Goal: Navigation & Orientation: Understand site structure

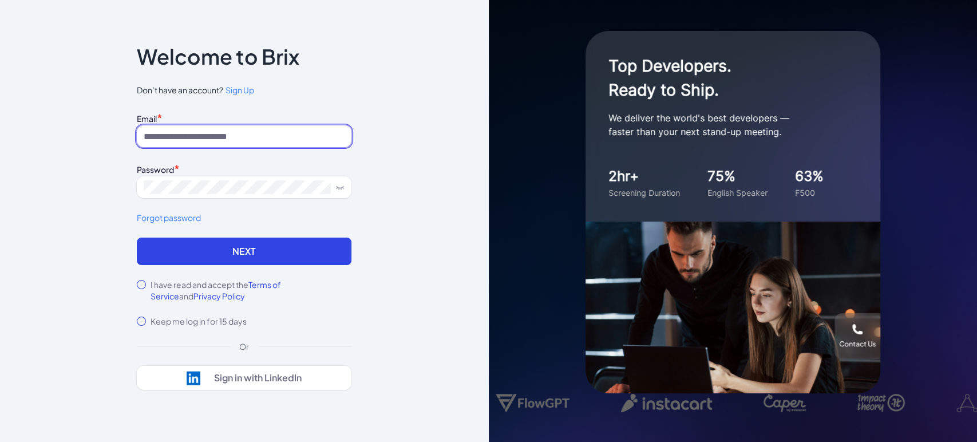
type input "**********"
click at [172, 281] on label "I have read and accept the Terms of Service and Privacy Policy" at bounding box center [251, 290] width 201 height 23
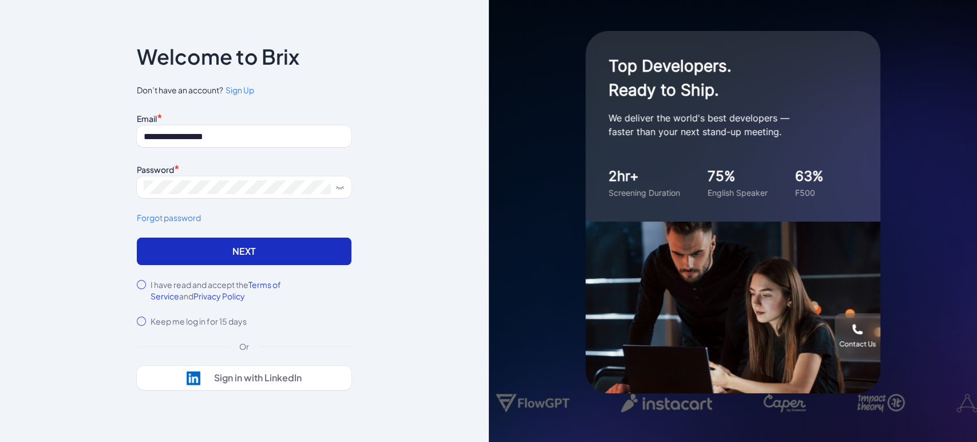
click at [212, 256] on button "Next" at bounding box center [244, 251] width 215 height 27
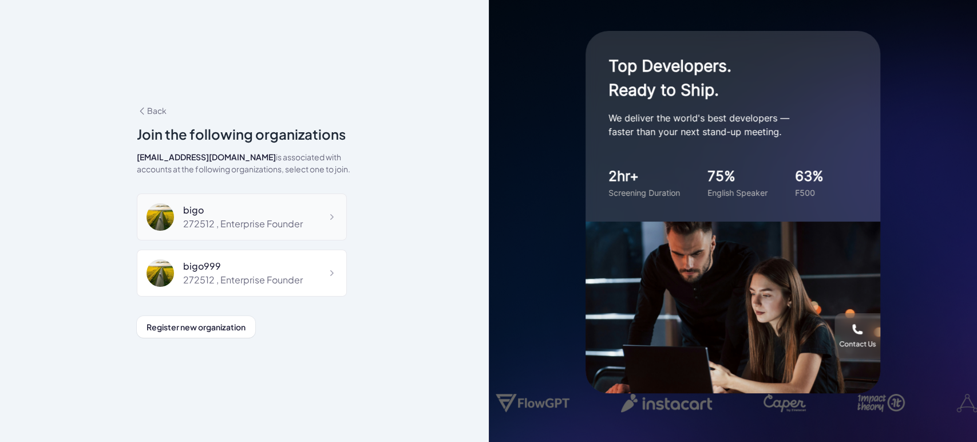
click at [261, 221] on div "272512 , Enterprise Founder" at bounding box center [243, 224] width 120 height 14
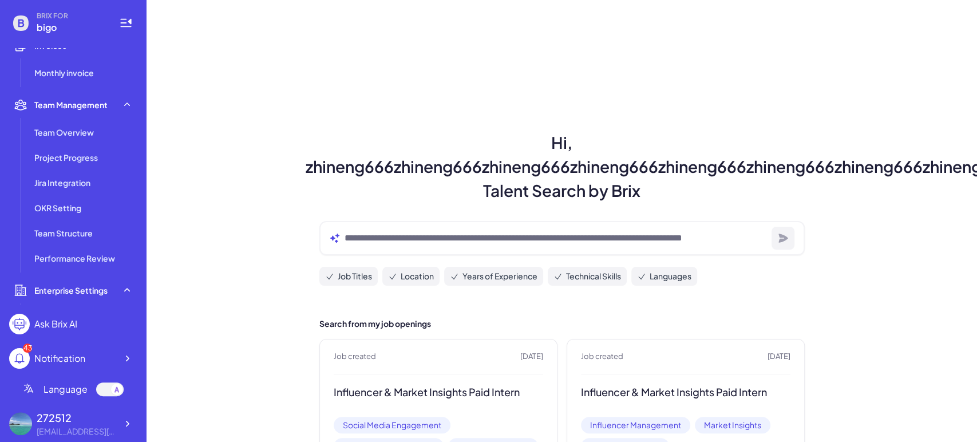
scroll to position [318, 0]
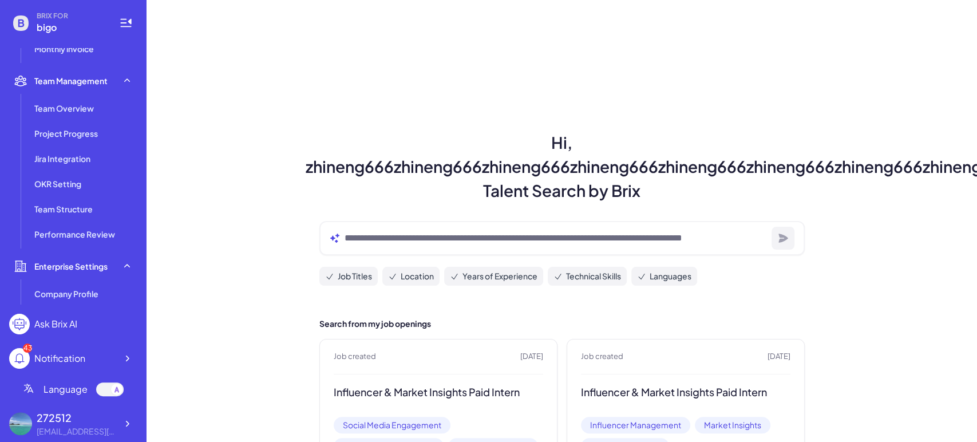
click at [116, 390] on icon at bounding box center [117, 390] width 2 height 0
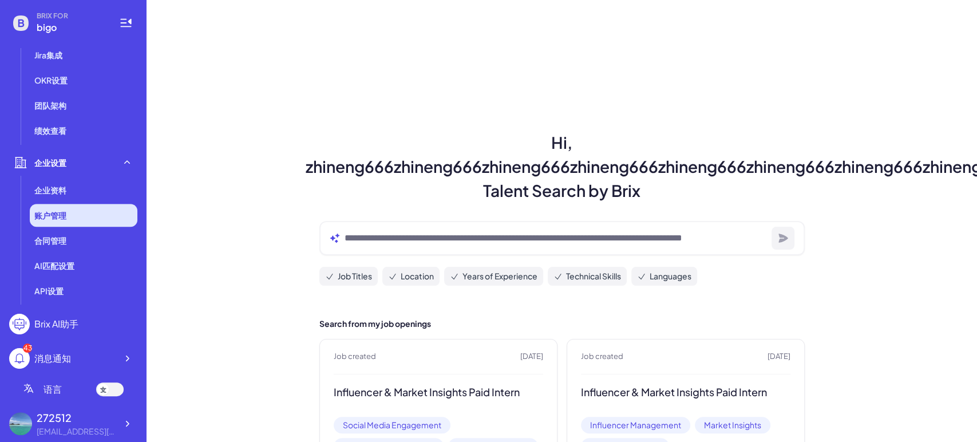
scroll to position [315, 0]
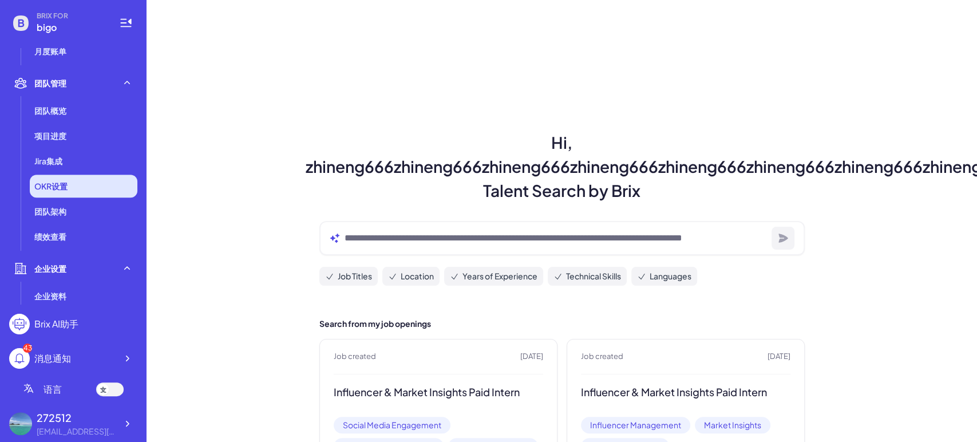
click at [65, 187] on span "OKR设置" at bounding box center [50, 185] width 33 height 11
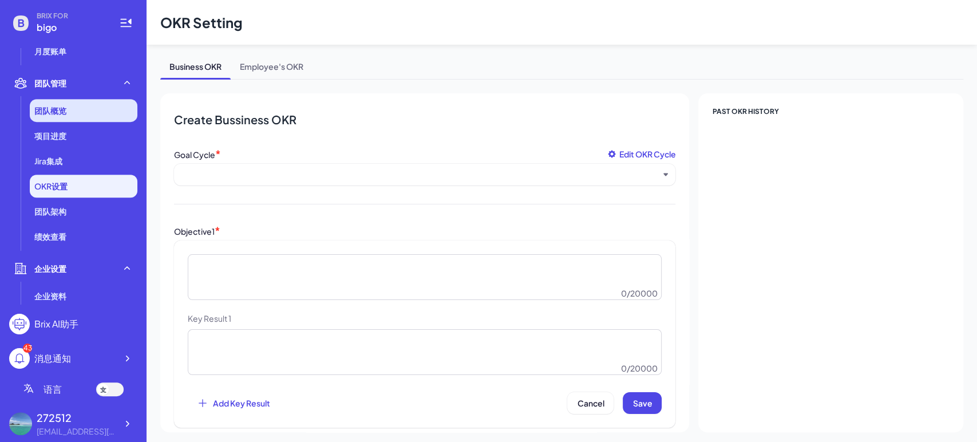
click at [64, 114] on span "团队概览" at bounding box center [50, 110] width 32 height 11
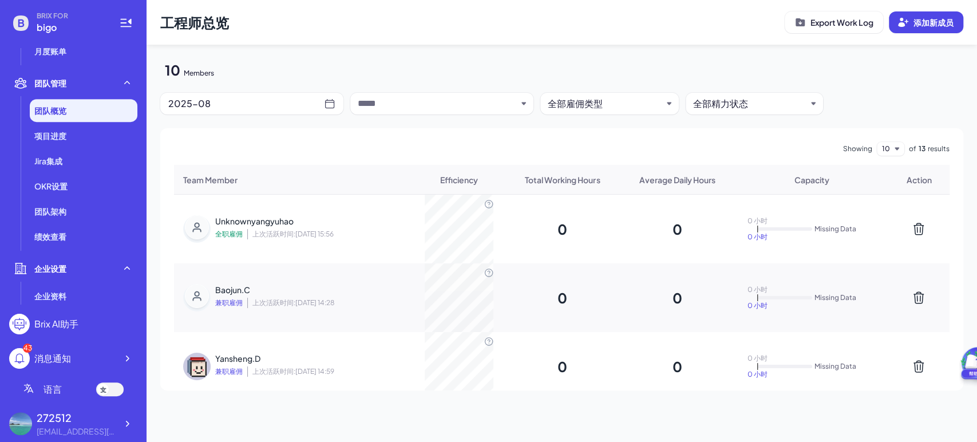
click at [275, 219] on div "Unknownyangyuhao" at bounding box center [289, 220] width 149 height 11
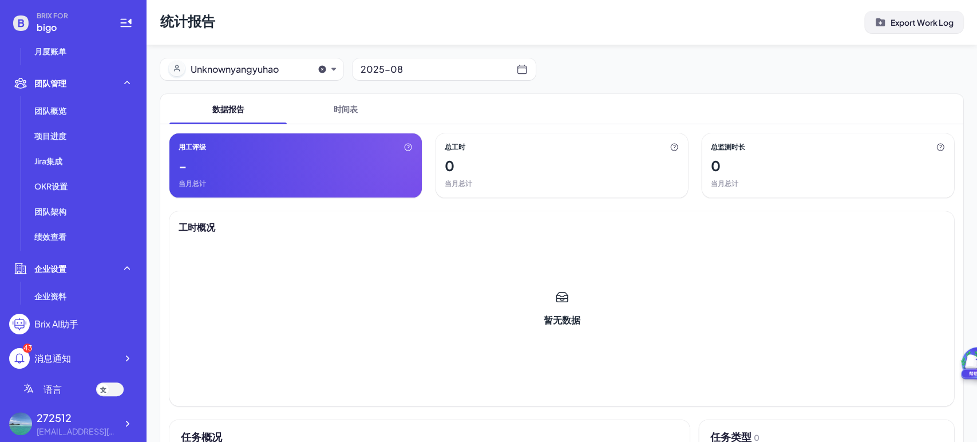
click at [919, 22] on p "Export Work Log" at bounding box center [922, 22] width 63 height 11
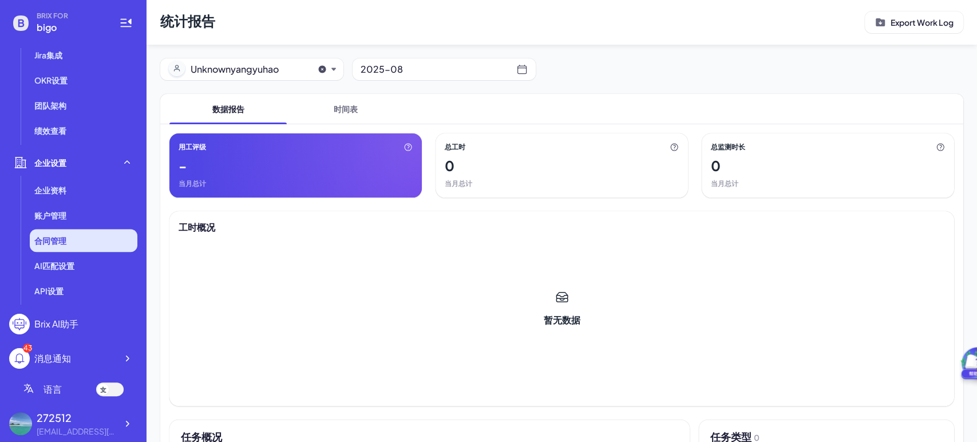
scroll to position [315, 0]
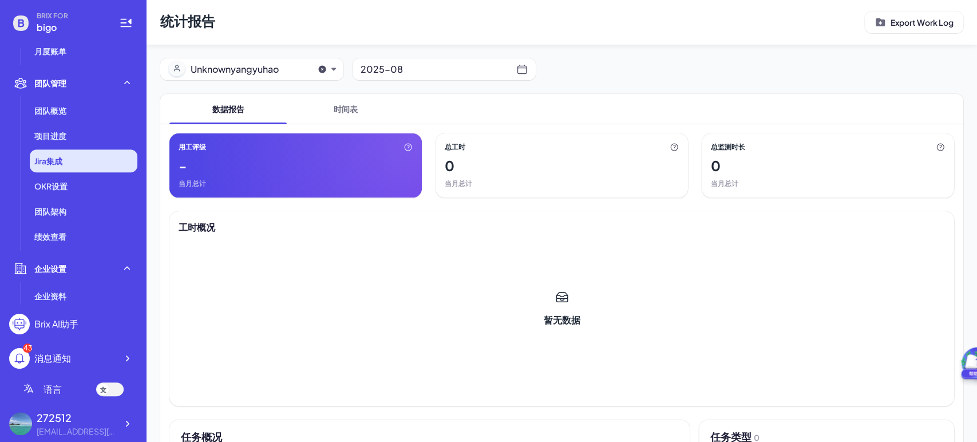
click at [73, 168] on li "Jira集成" at bounding box center [84, 160] width 108 height 23
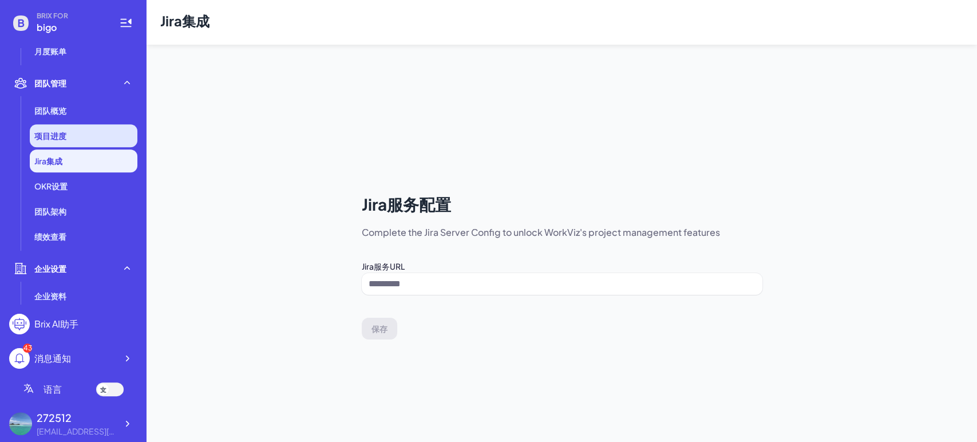
click at [74, 134] on li "项目进度" at bounding box center [84, 135] width 108 height 23
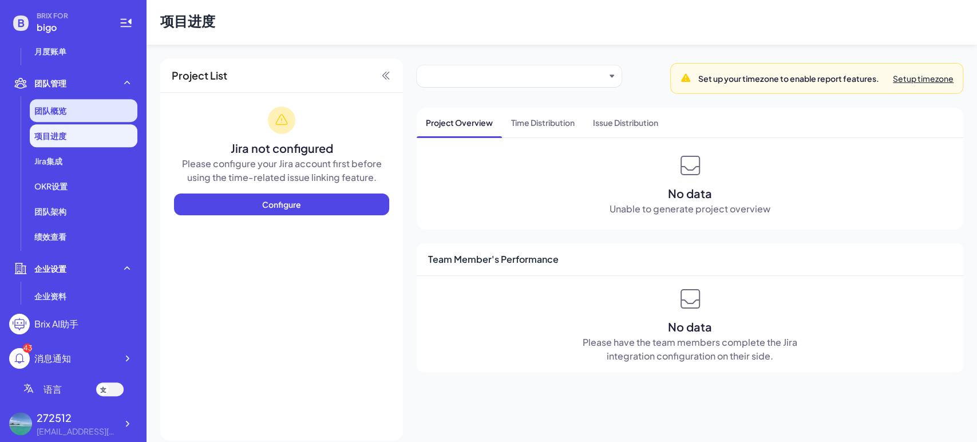
click at [86, 110] on li "团队概览" at bounding box center [84, 110] width 108 height 23
